Goal: Transaction & Acquisition: Purchase product/service

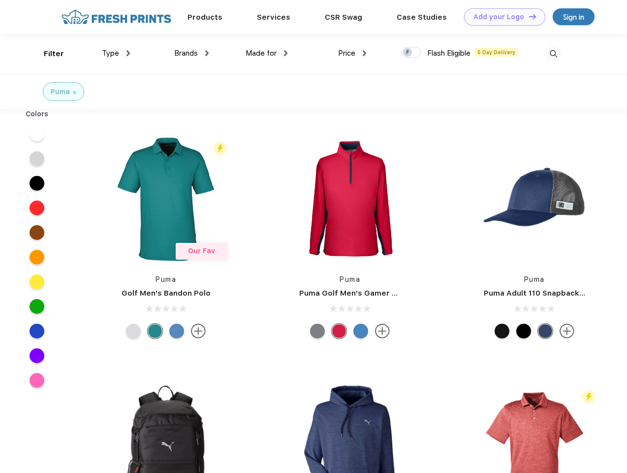
click at [501, 17] on link "Add your Logo Design Tool" at bounding box center [504, 16] width 81 height 17
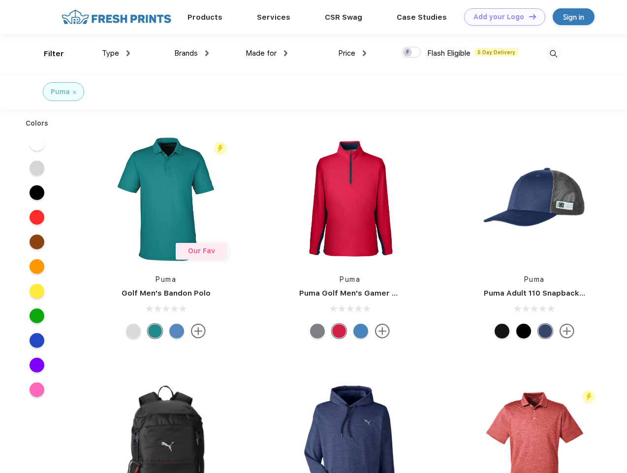
click at [0, 0] on div "Design Tool" at bounding box center [0, 0] width 0 height 0
click at [528, 16] on link "Add your Logo Design Tool" at bounding box center [504, 16] width 81 height 17
click at [47, 54] on div "Filter" at bounding box center [54, 53] width 20 height 11
click at [116, 53] on span "Type" at bounding box center [110, 53] width 17 height 9
click at [192, 53] on span "Brands" at bounding box center [186, 53] width 24 height 9
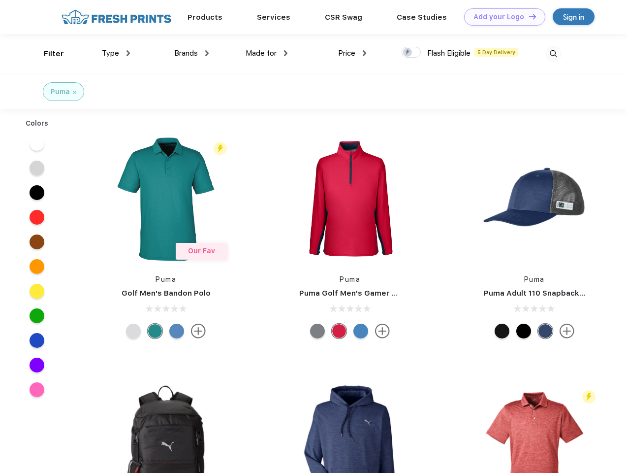
click at [267, 53] on span "Made for" at bounding box center [261, 53] width 31 height 9
click at [353, 53] on span "Price" at bounding box center [346, 53] width 17 height 9
click at [412, 53] on div at bounding box center [411, 52] width 19 height 11
click at [408, 53] on input "checkbox" at bounding box center [405, 49] width 6 height 6
click at [554, 54] on img at bounding box center [554, 54] width 16 height 16
